Goal: Find specific page/section: Find specific page/section

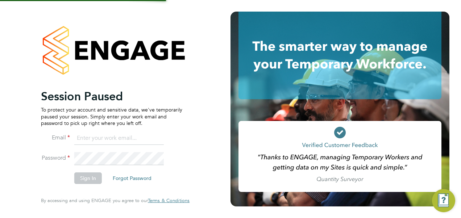
type input "fesouth@protocol.co.uk"
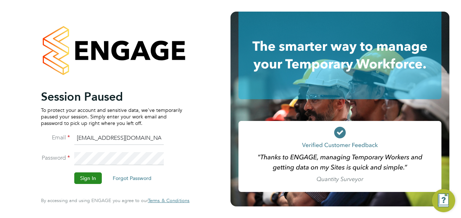
click at [95, 179] on button "Sign In" at bounding box center [88, 178] width 28 height 12
